Goal: Navigation & Orientation: Find specific page/section

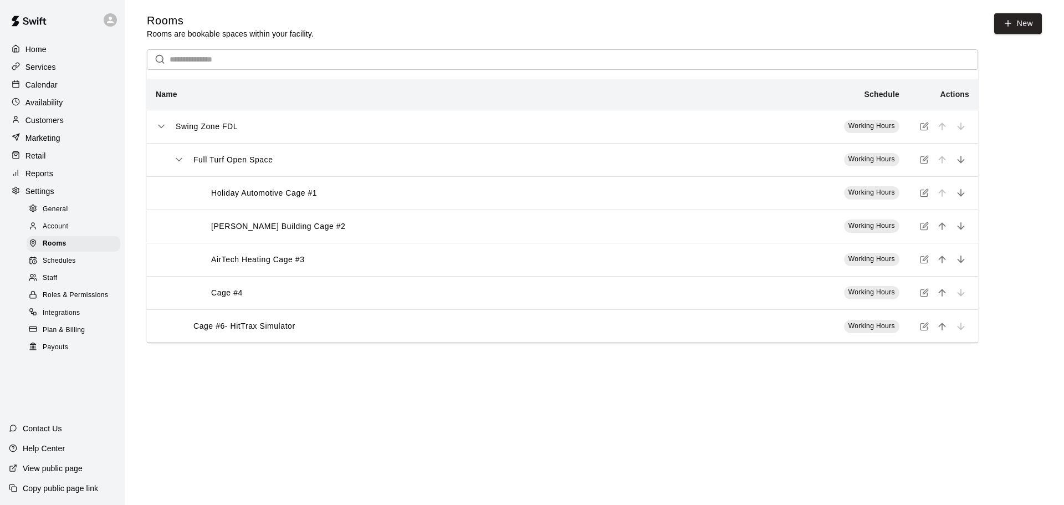
click at [53, 105] on p "Availability" at bounding box center [44, 102] width 38 height 11
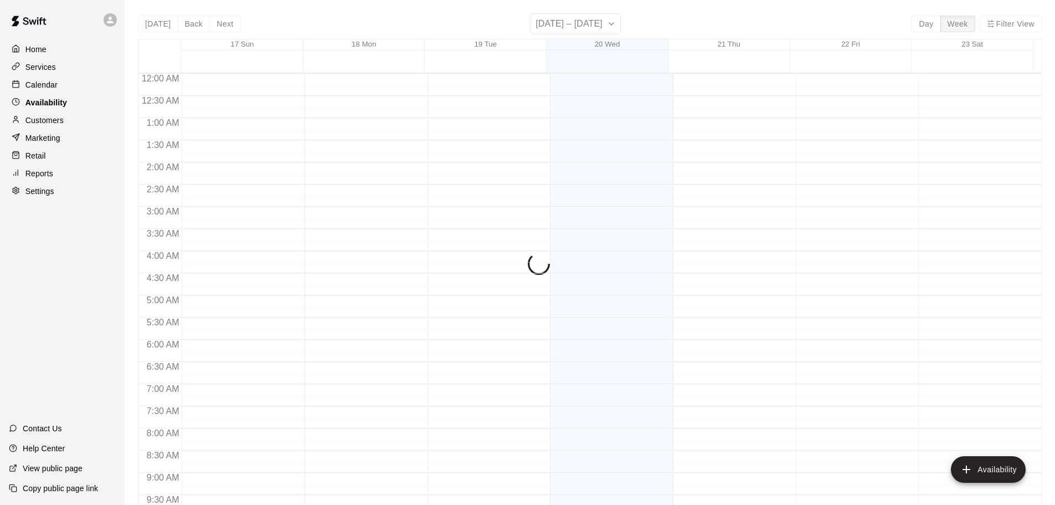
scroll to position [620, 0]
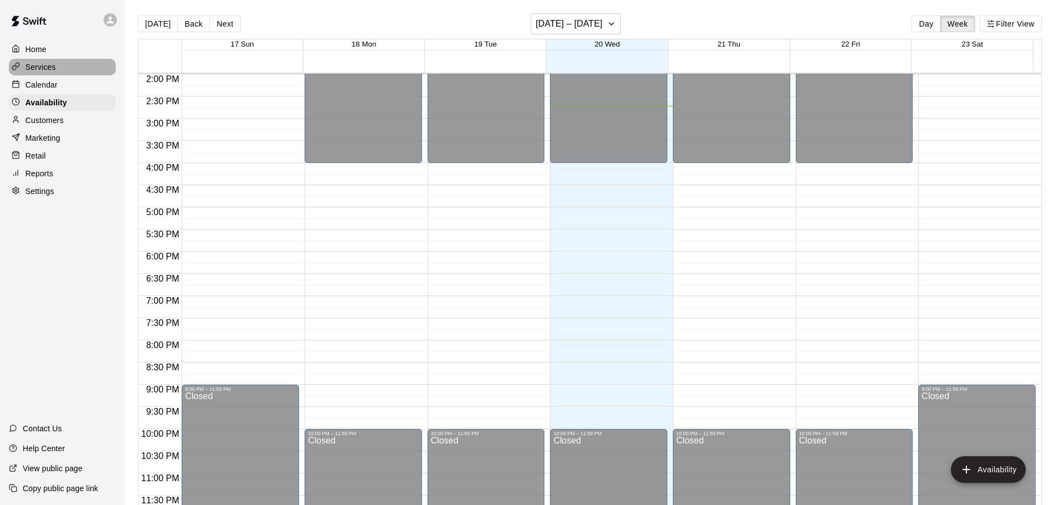
click at [31, 73] on p "Services" at bounding box center [40, 66] width 30 height 11
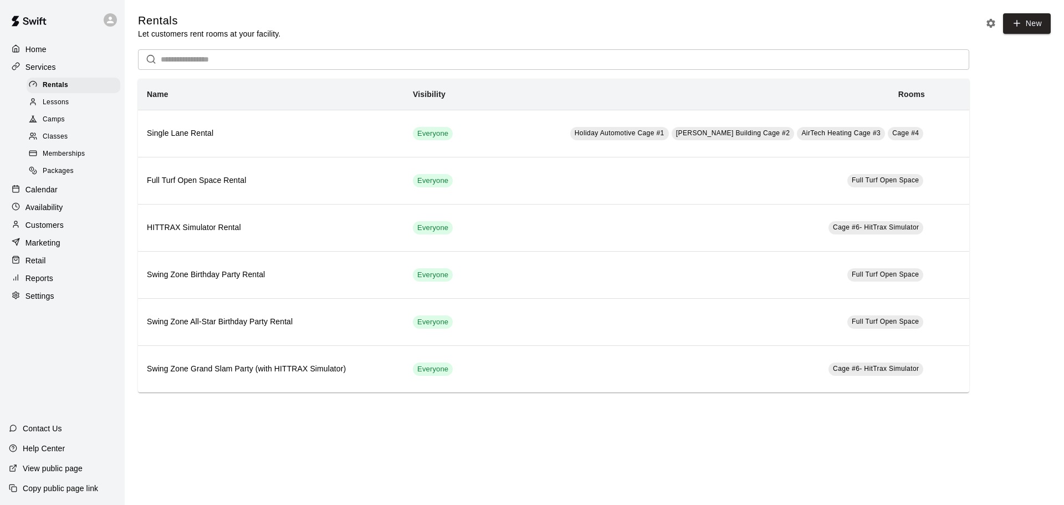
click at [33, 210] on p "Availability" at bounding box center [44, 207] width 38 height 11
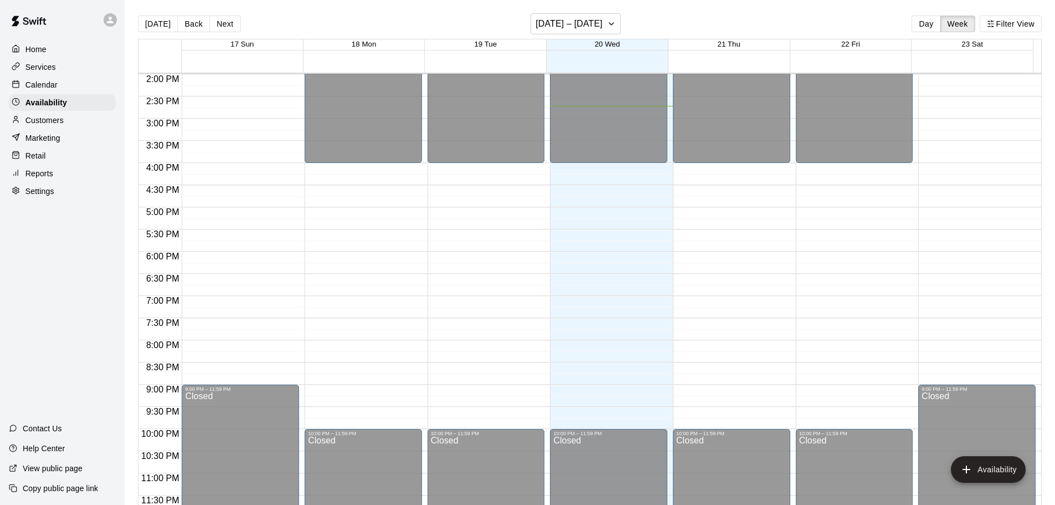
click at [30, 46] on p "Home" at bounding box center [35, 49] width 21 height 11
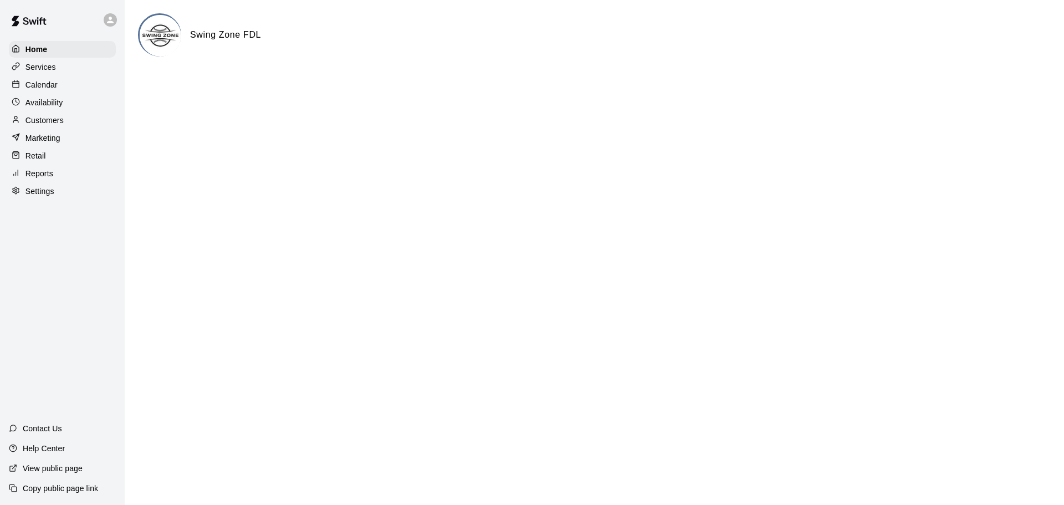
click at [115, 13] on div at bounding box center [112, 20] width 23 height 22
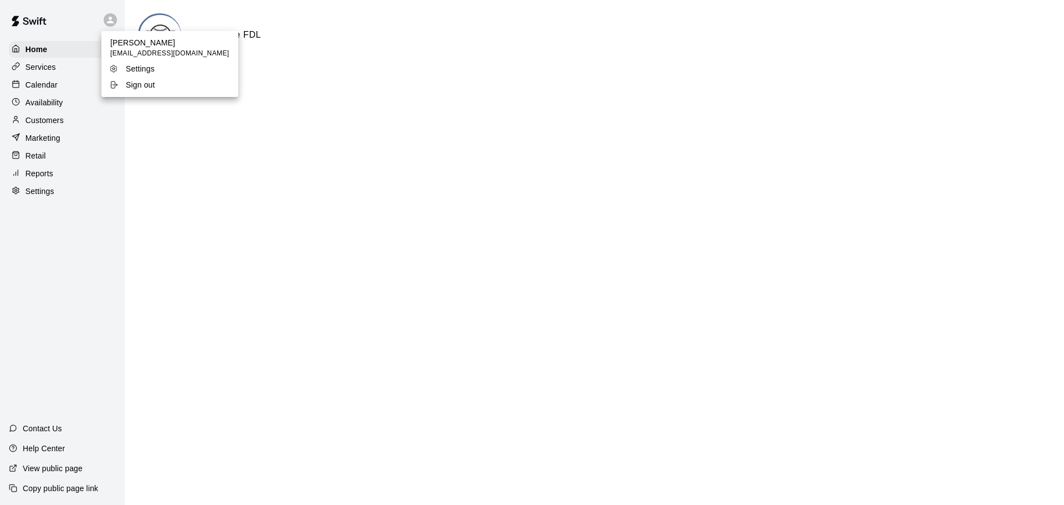
click at [125, 68] on div "Settings" at bounding box center [145, 68] width 72 height 11
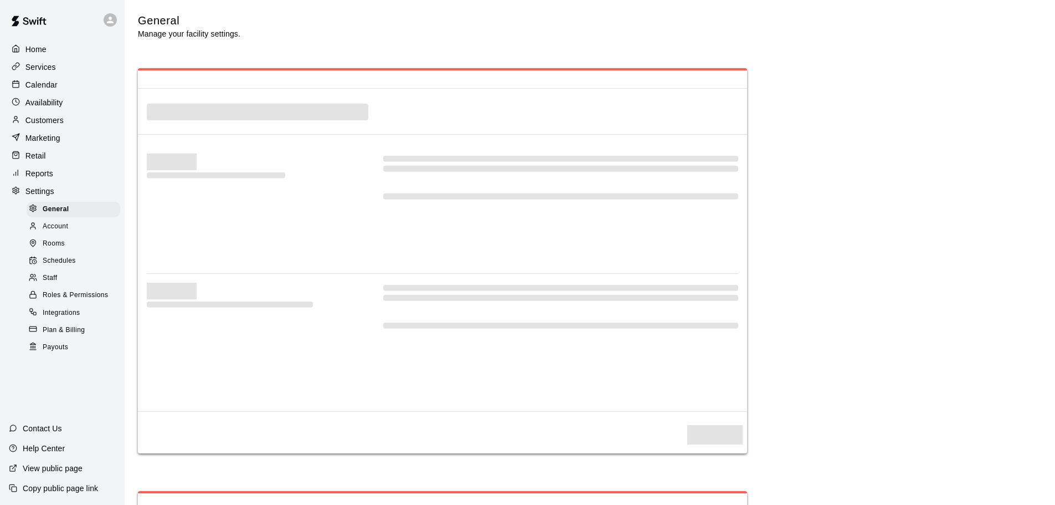
select select "**"
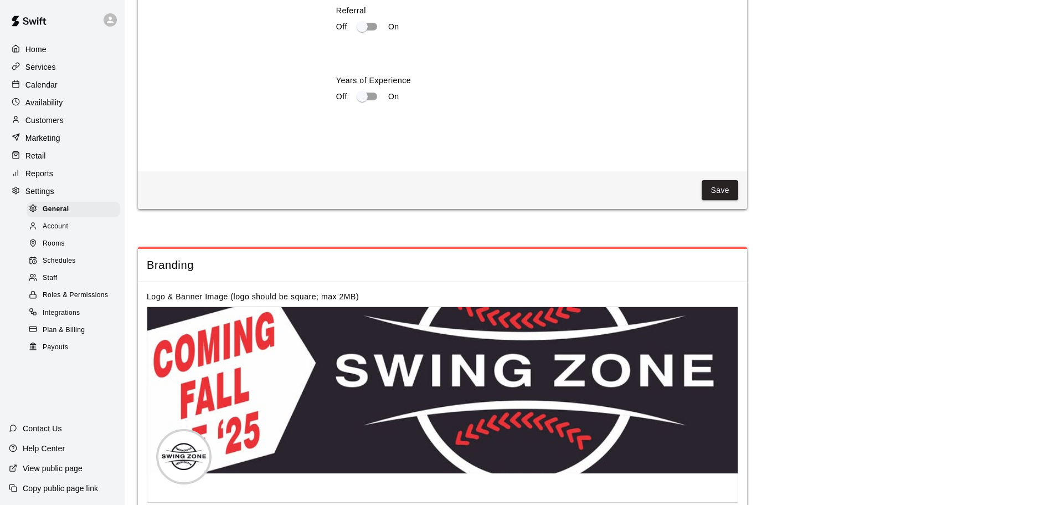
scroll to position [2193, 0]
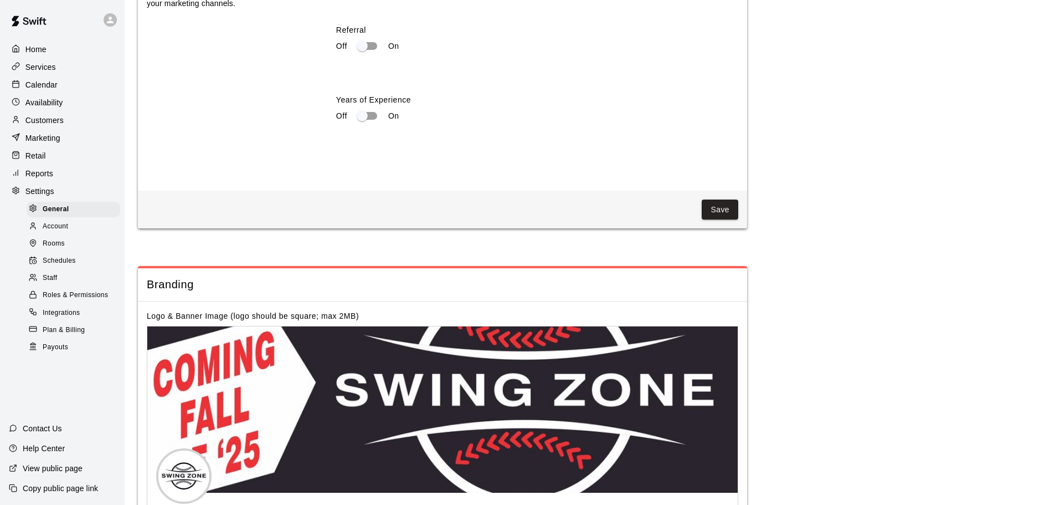
click at [69, 319] on span "Integrations" at bounding box center [62, 312] width 38 height 11
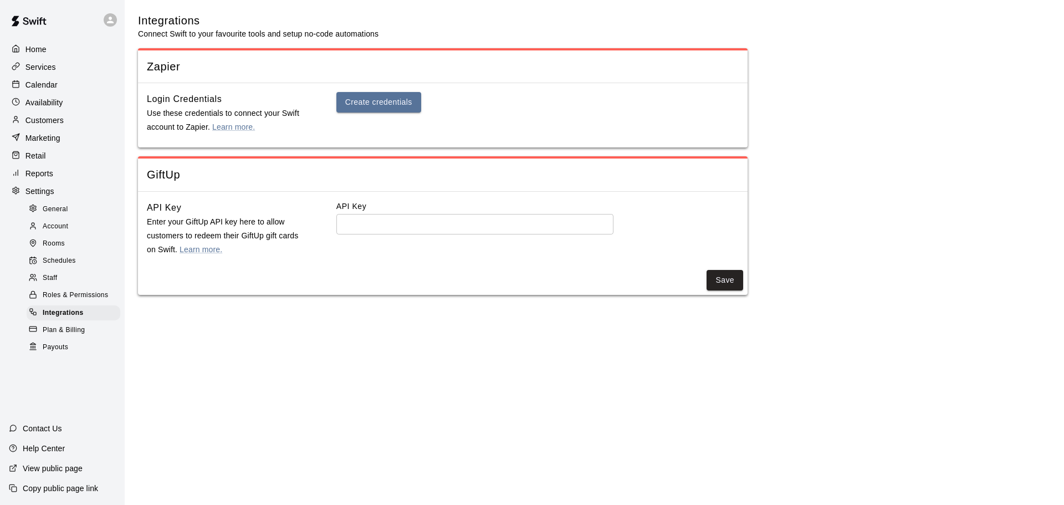
click at [53, 353] on span "Payouts" at bounding box center [55, 347] width 25 height 11
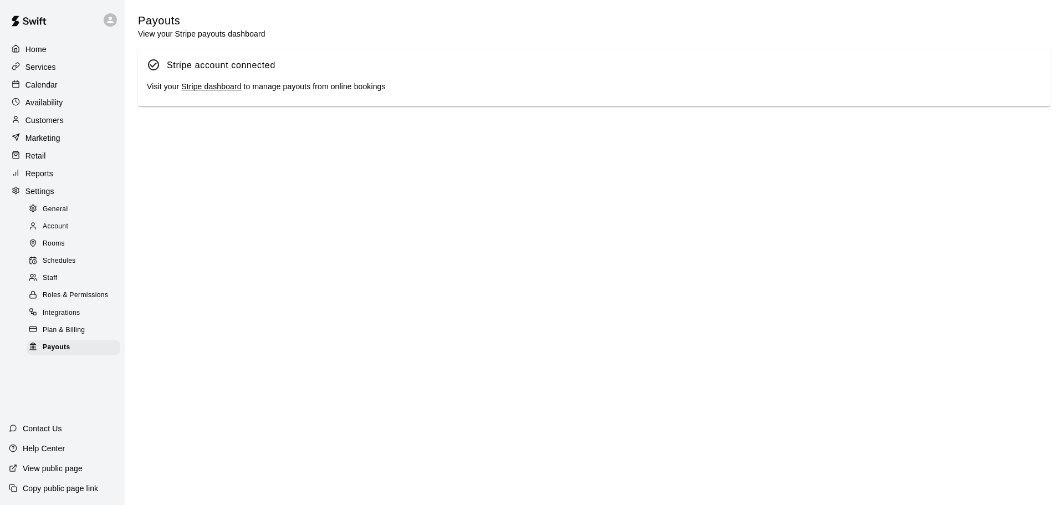
click at [42, 228] on div at bounding box center [36, 227] width 14 height 11
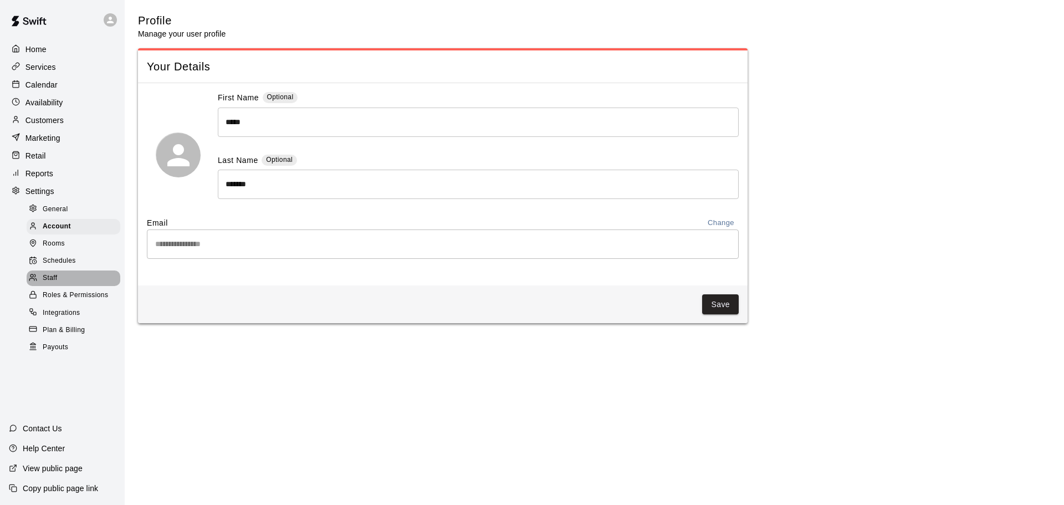
click at [50, 284] on span "Staff" at bounding box center [50, 278] width 14 height 11
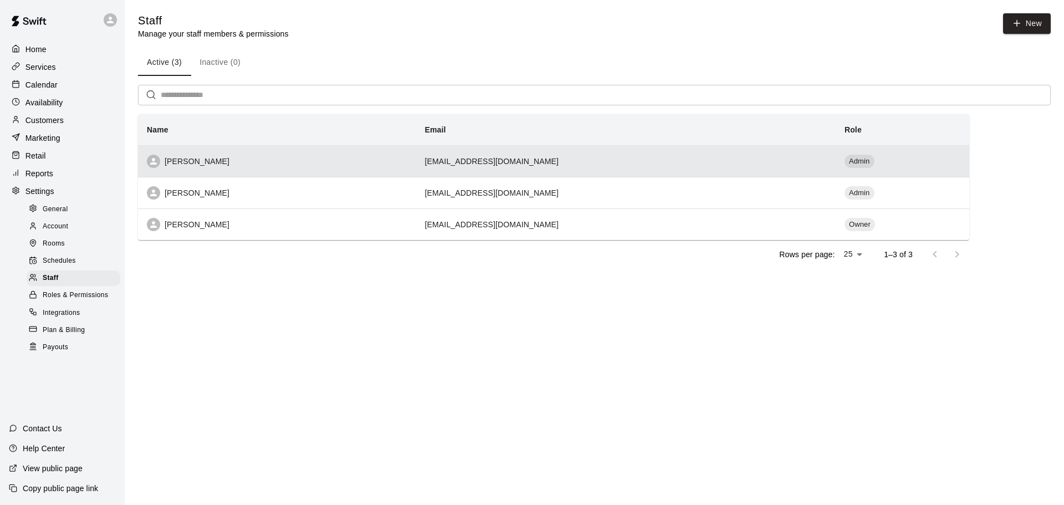
click at [185, 165] on div "Nick Rusch" at bounding box center [277, 161] width 260 height 13
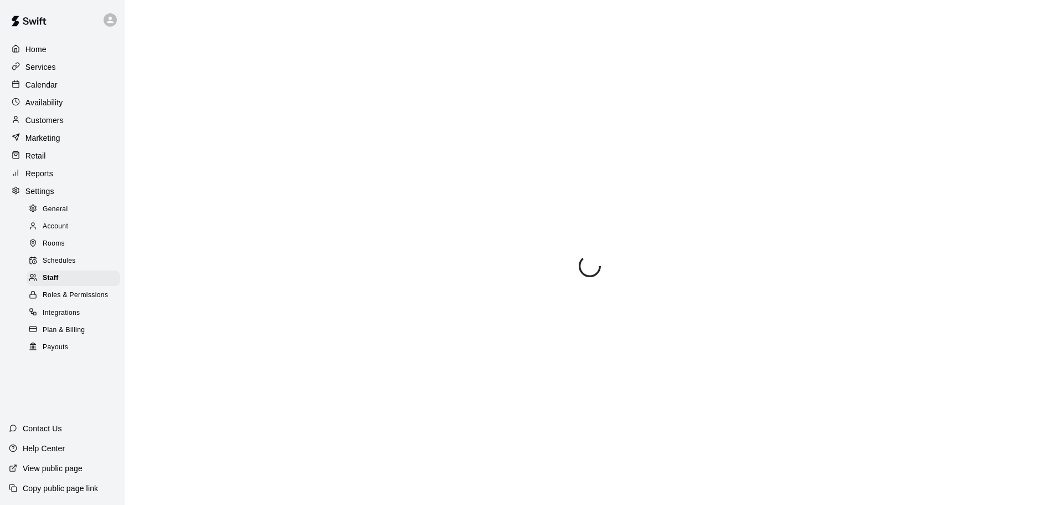
select select "**"
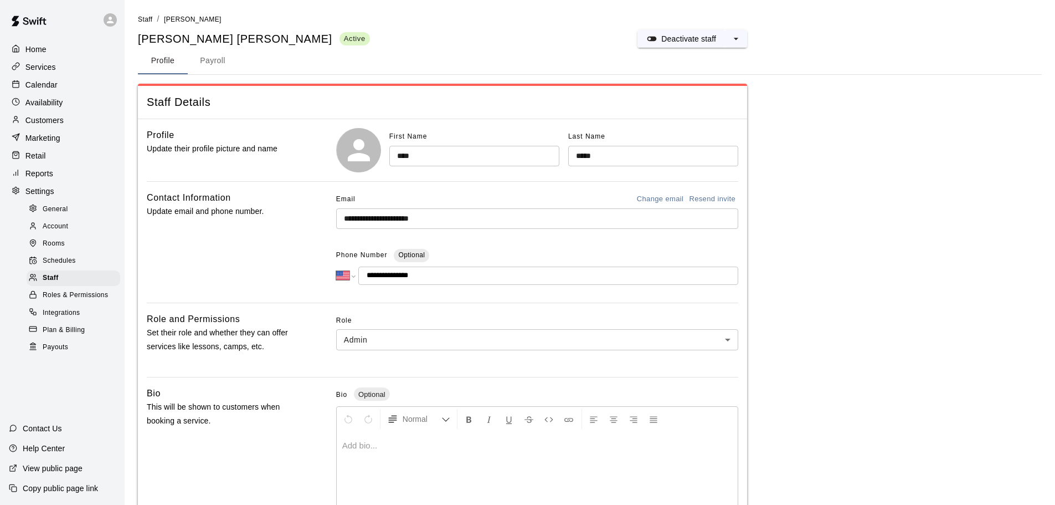
click at [208, 60] on button "Payroll" at bounding box center [213, 61] width 50 height 27
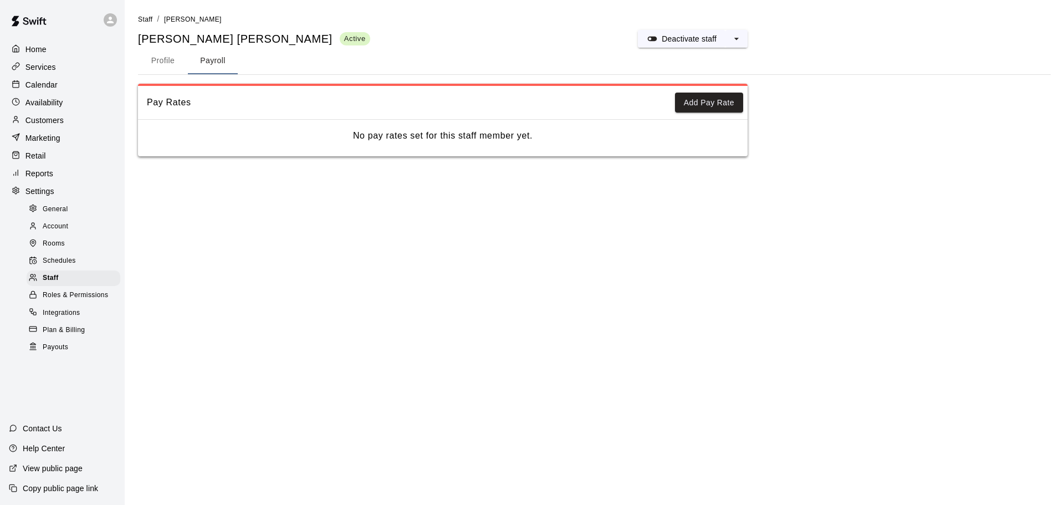
click at [174, 57] on button "Profile" at bounding box center [163, 61] width 50 height 27
select select "**"
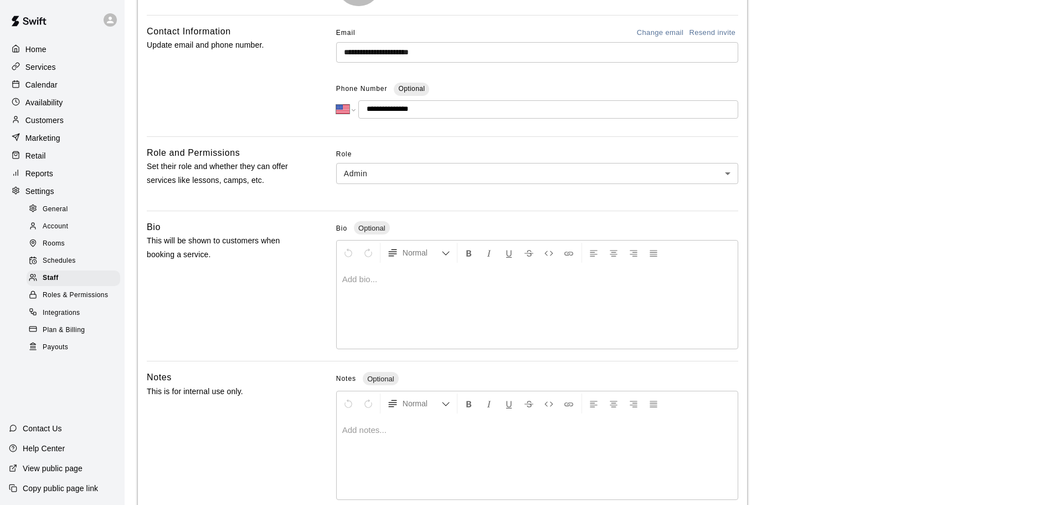
scroll to position [225, 0]
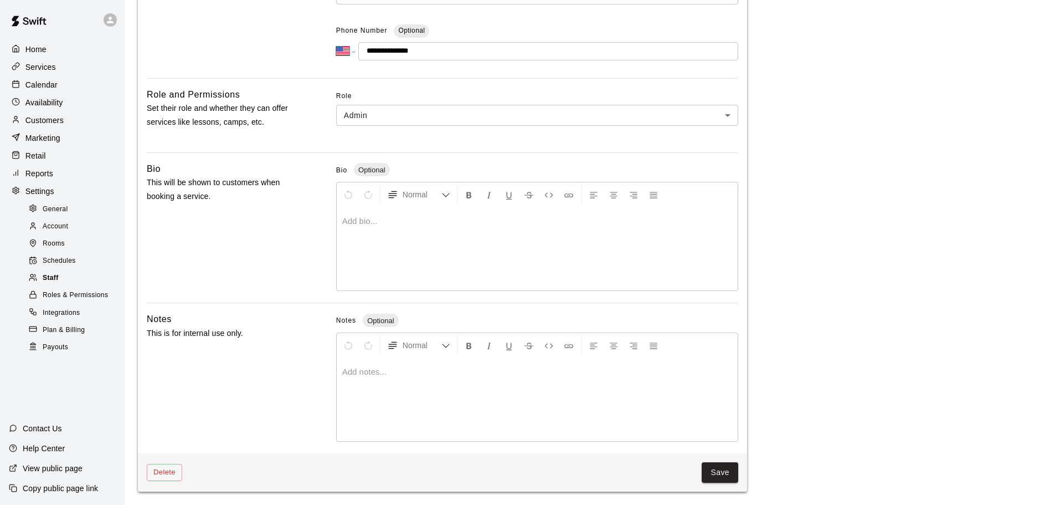
click at [63, 279] on div "Staff" at bounding box center [74, 278] width 94 height 16
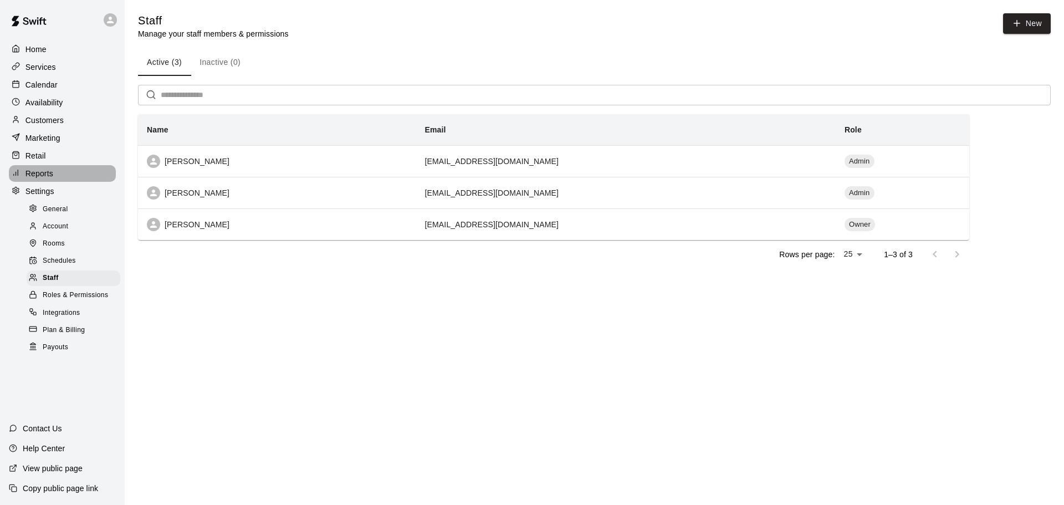
click at [49, 173] on p "Reports" at bounding box center [39, 173] width 28 height 11
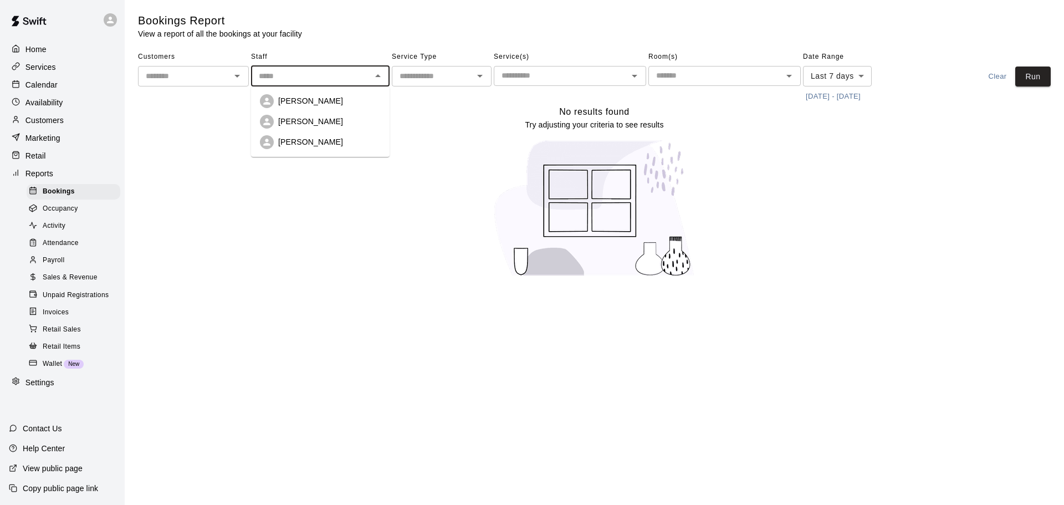
click at [304, 77] on input "text" at bounding box center [311, 76] width 114 height 14
click at [302, 93] on li "Nick Rusch" at bounding box center [320, 101] width 138 height 20
type input "**********"
click at [1018, 74] on button "Run" at bounding box center [1032, 76] width 35 height 20
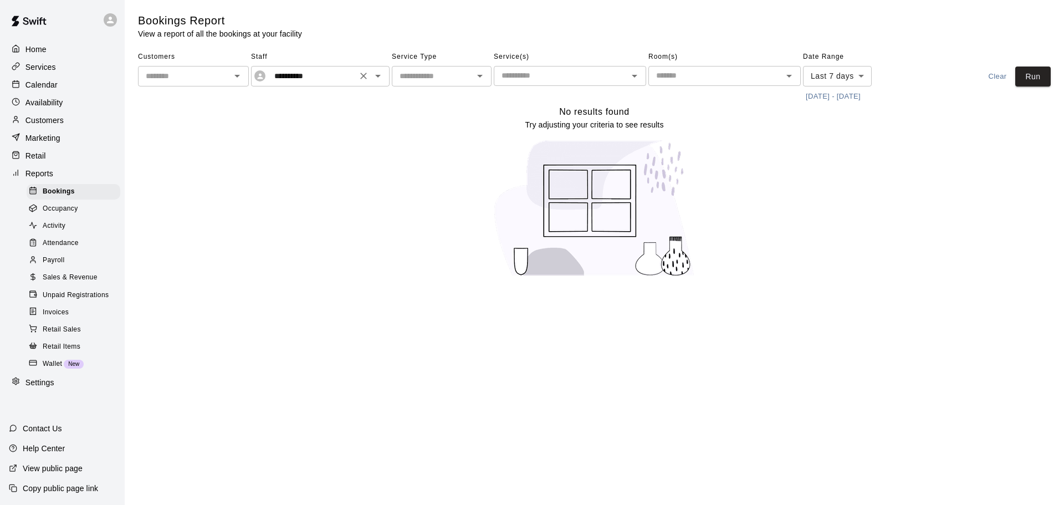
click at [352, 74] on input "**********" at bounding box center [312, 76] width 84 height 14
click at [277, 182] on div "No results found Try adjusting your criteria to see results" at bounding box center [594, 195] width 912 height 181
click at [367, 73] on icon "Clear" at bounding box center [363, 75] width 11 height 11
click at [49, 137] on p "Marketing" at bounding box center [42, 137] width 35 height 11
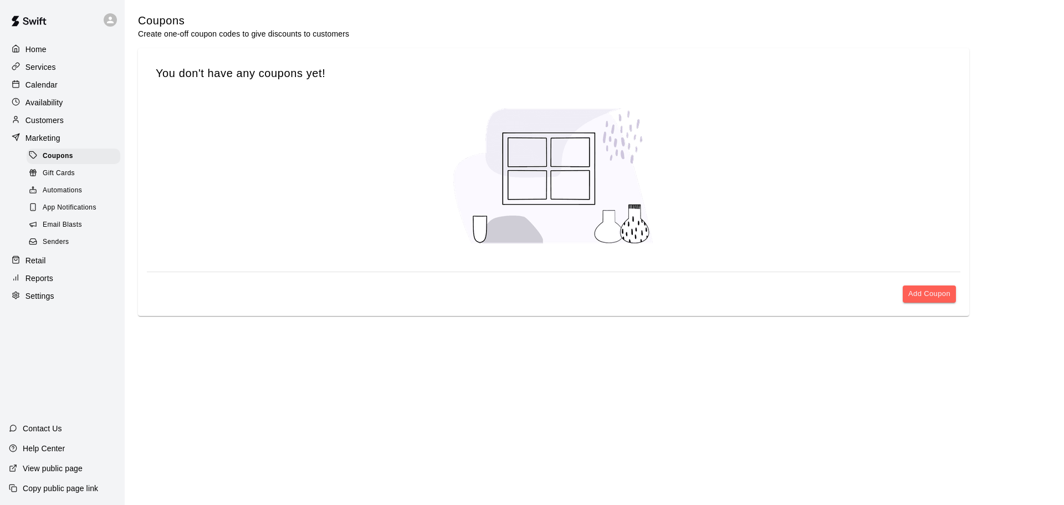
click at [53, 114] on div "Customers" at bounding box center [62, 120] width 107 height 17
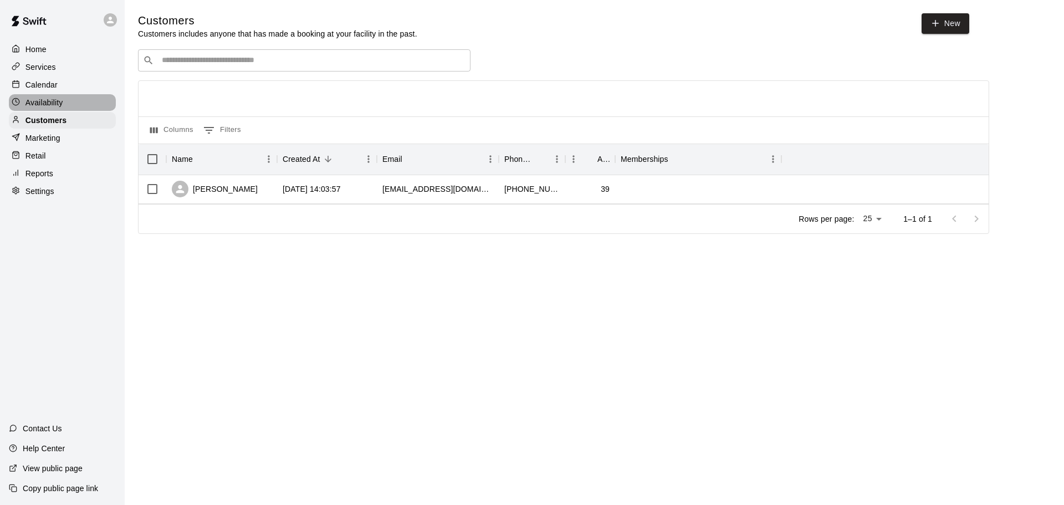
click at [52, 104] on p "Availability" at bounding box center [44, 102] width 38 height 11
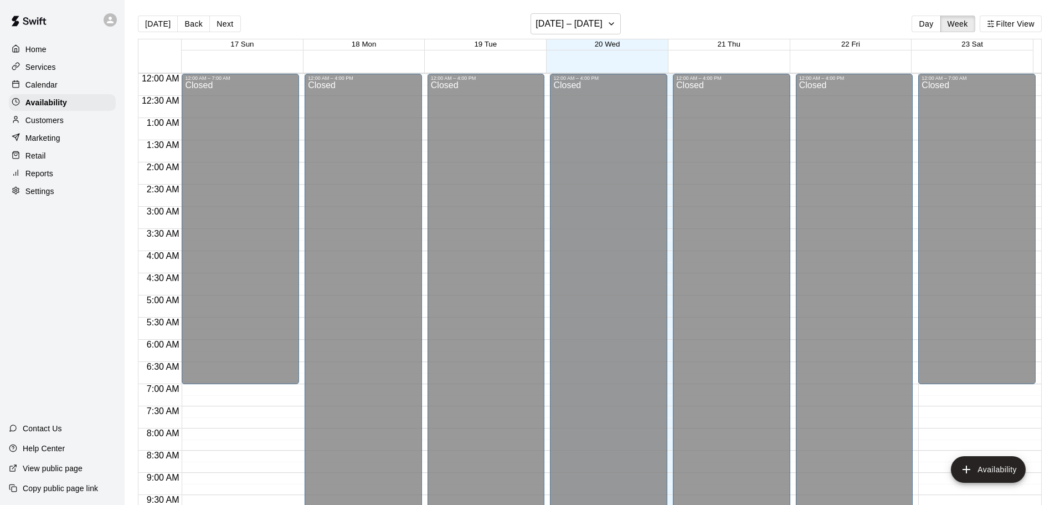
scroll to position [620, 0]
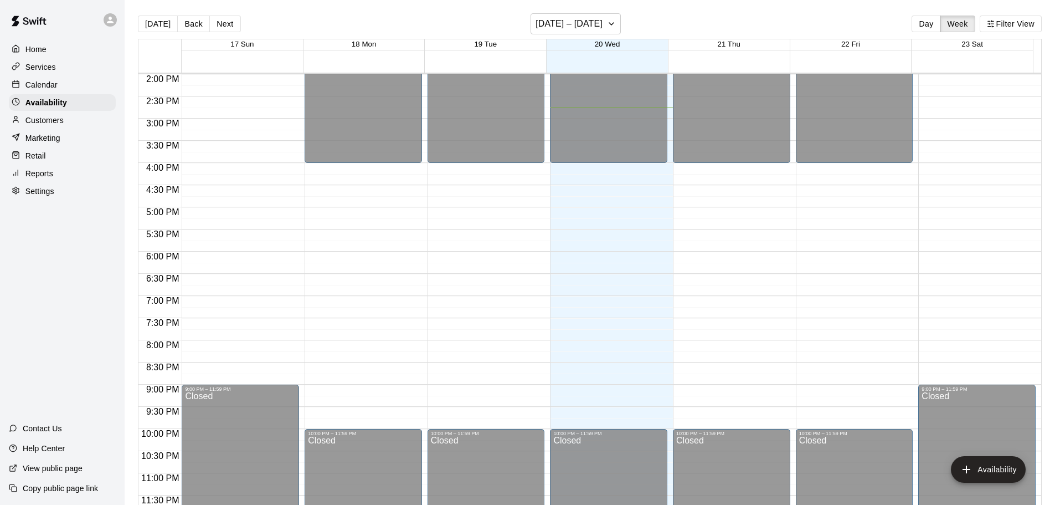
click at [42, 126] on p "Customers" at bounding box center [44, 120] width 38 height 11
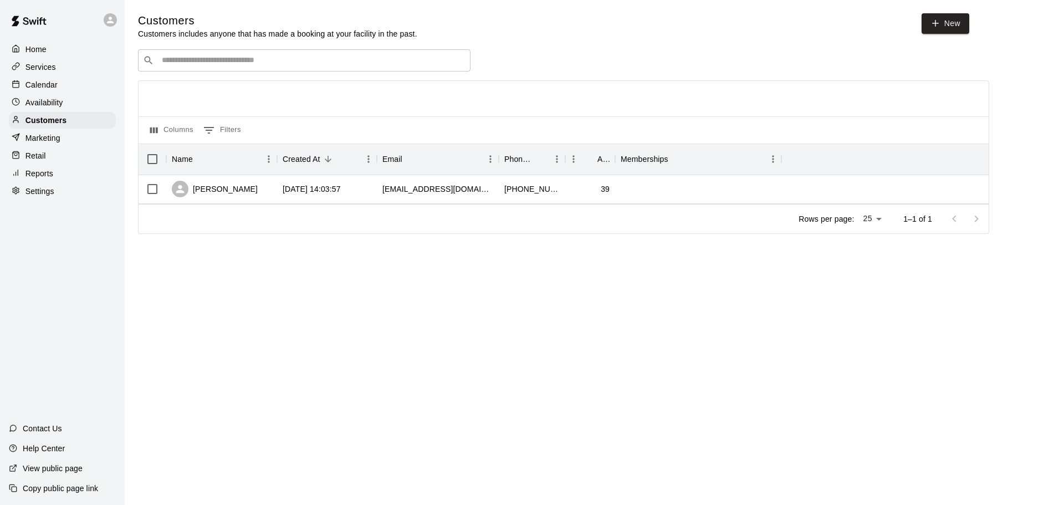
click at [54, 84] on p "Calendar" at bounding box center [41, 84] width 32 height 11
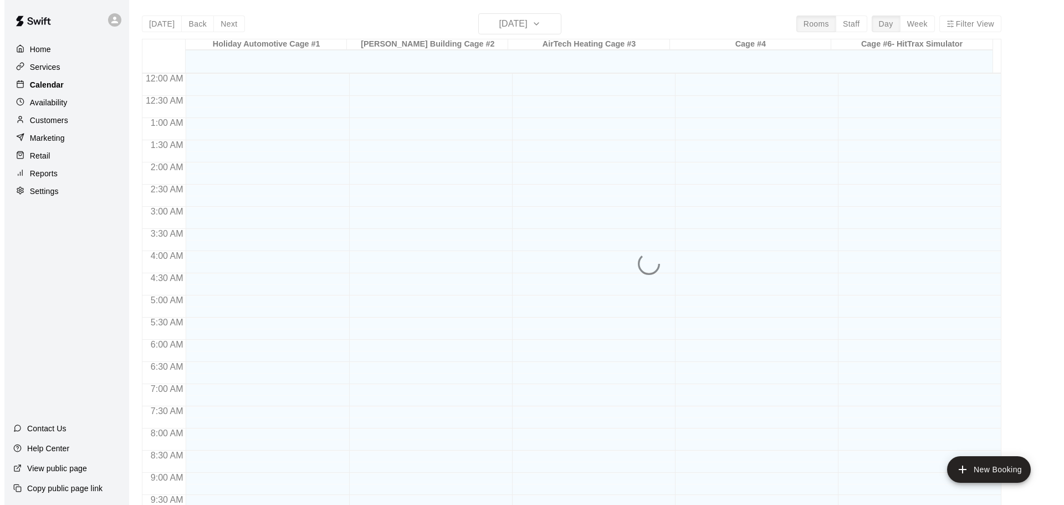
scroll to position [587, 0]
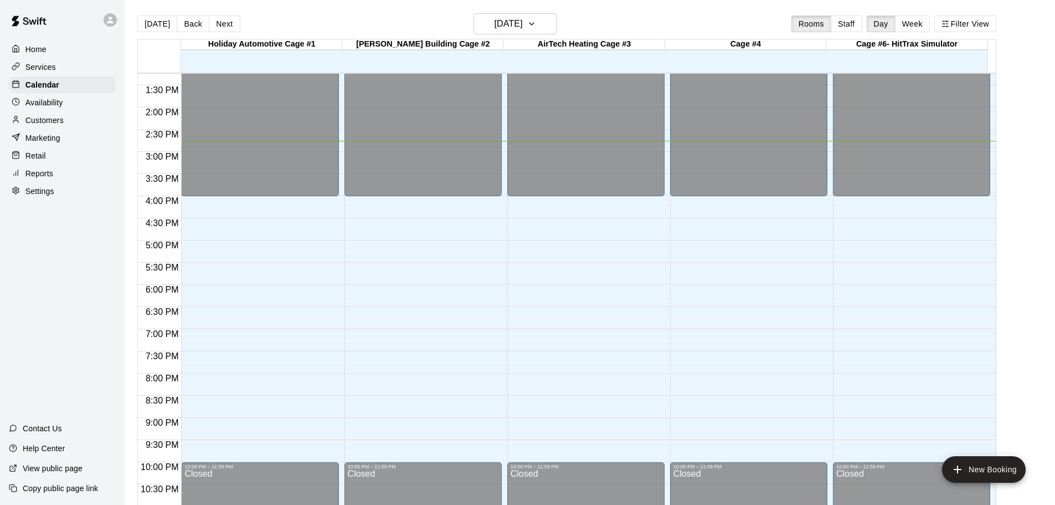
click at [51, 69] on p "Services" at bounding box center [40, 66] width 30 height 11
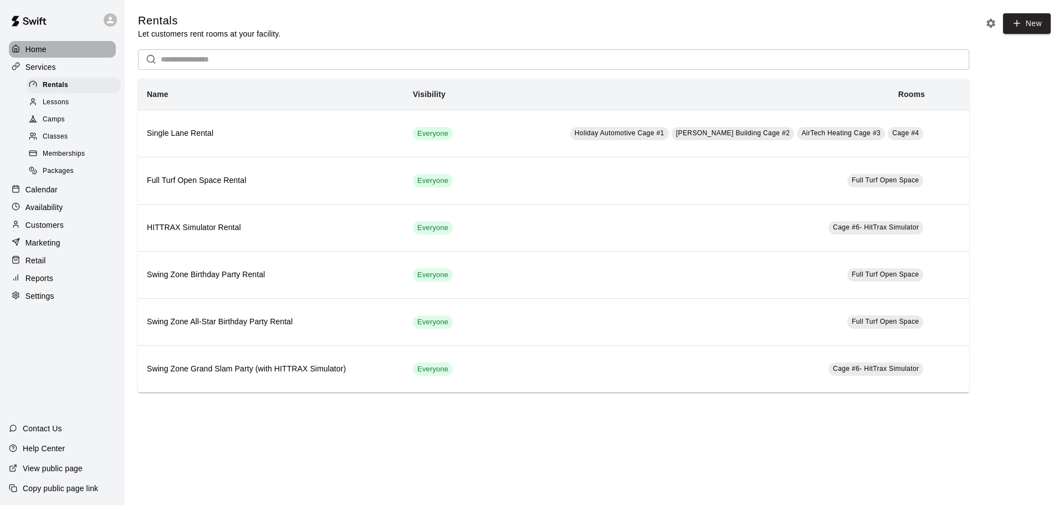
click at [47, 50] on div "Home" at bounding box center [62, 49] width 107 height 17
